Goal: Complete application form

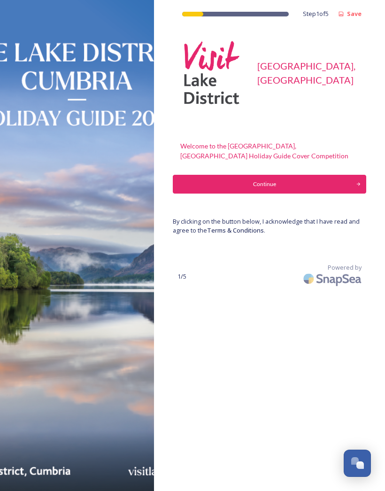
click at [309, 177] on button "Continue" at bounding box center [270, 184] width 194 height 19
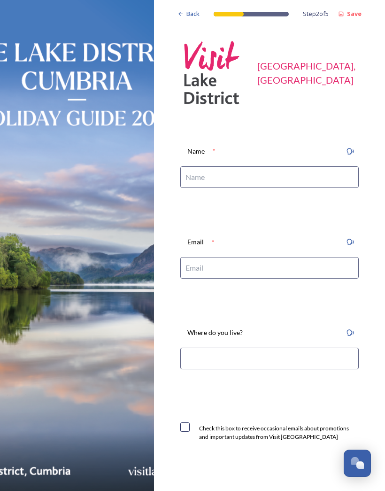
click at [206, 175] on input at bounding box center [269, 177] width 179 height 22
click at [202, 178] on input at bounding box center [269, 177] width 179 height 22
type input "[PERSON_NAME]"
click at [197, 271] on input at bounding box center [269, 268] width 179 height 22
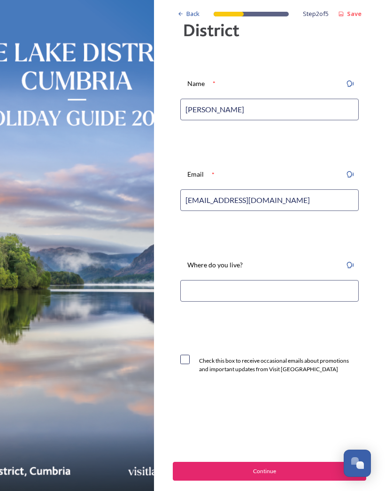
scroll to position [67, 0]
type input "[EMAIL_ADDRESS][DOMAIN_NAME]"
click at [215, 288] on input at bounding box center [269, 291] width 179 height 22
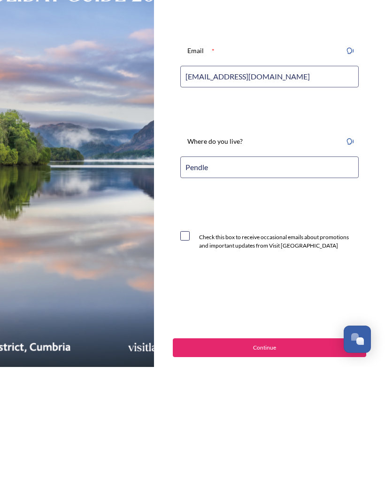
type input "Pendle"
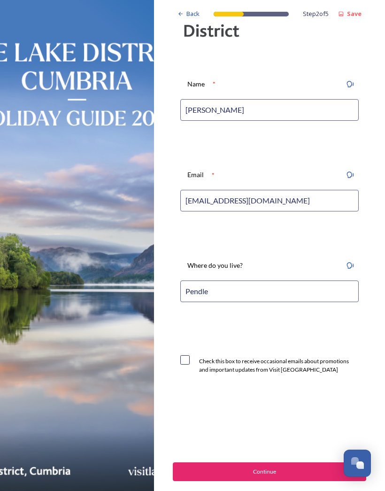
click at [261, 473] on div "Continue" at bounding box center [264, 471] width 173 height 8
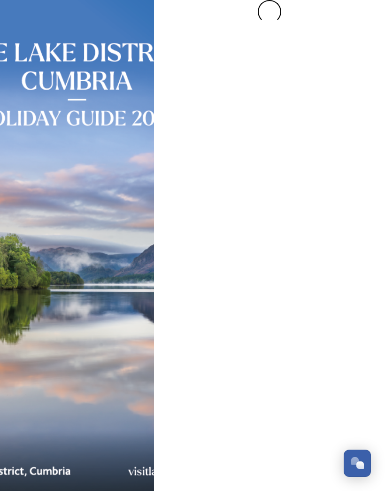
scroll to position [0, 0]
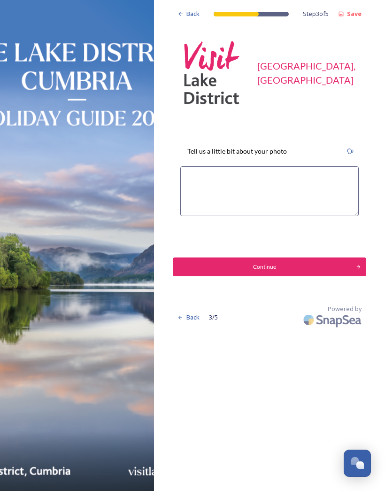
click at [198, 174] on textarea at bounding box center [269, 191] width 179 height 50
type textarea "We stayed at the amazing [GEOGRAPHIC_DATA] The view from our room here"
click at [281, 265] on div "Continue" at bounding box center [264, 267] width 173 height 8
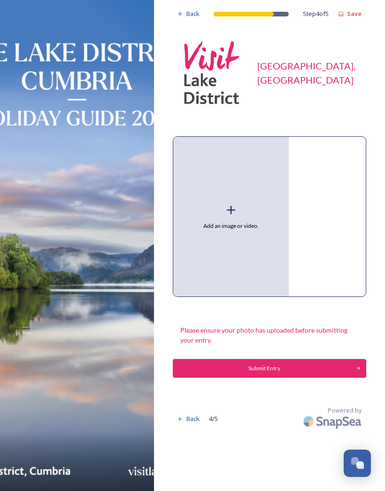
click at [234, 203] on icon at bounding box center [231, 210] width 14 height 14
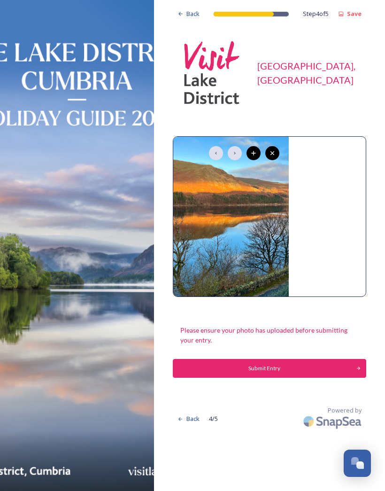
click at [275, 154] on icon at bounding box center [273, 153] width 8 height 8
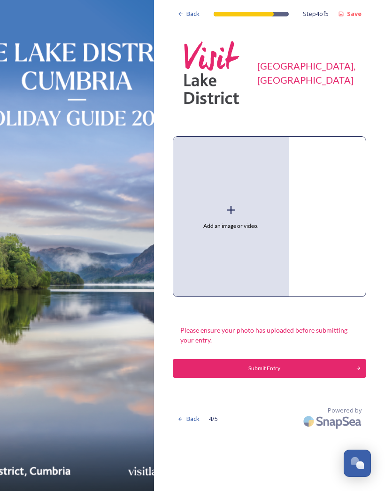
click at [232, 211] on icon at bounding box center [231, 210] width 14 height 14
click at [234, 207] on icon at bounding box center [231, 210] width 14 height 14
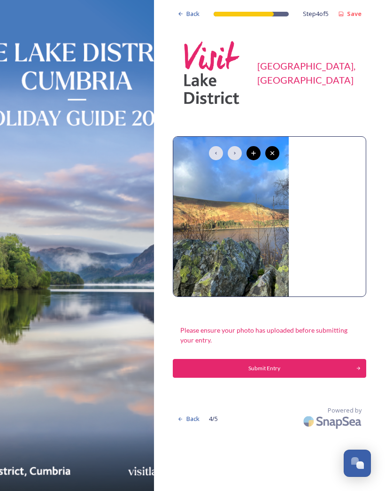
click at [252, 366] on div "Submit Entry" at bounding box center [264, 368] width 173 height 8
